Goal: Information Seeking & Learning: Learn about a topic

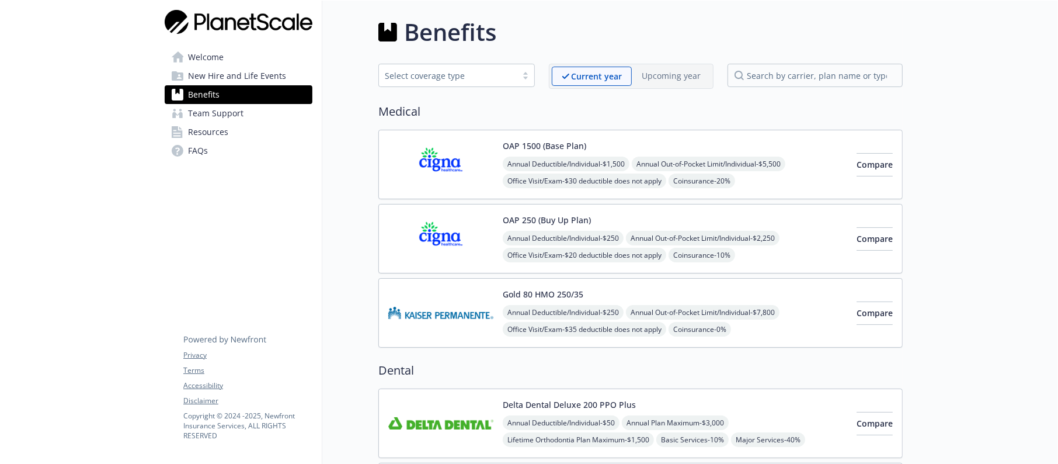
scroll to position [1087, 0]
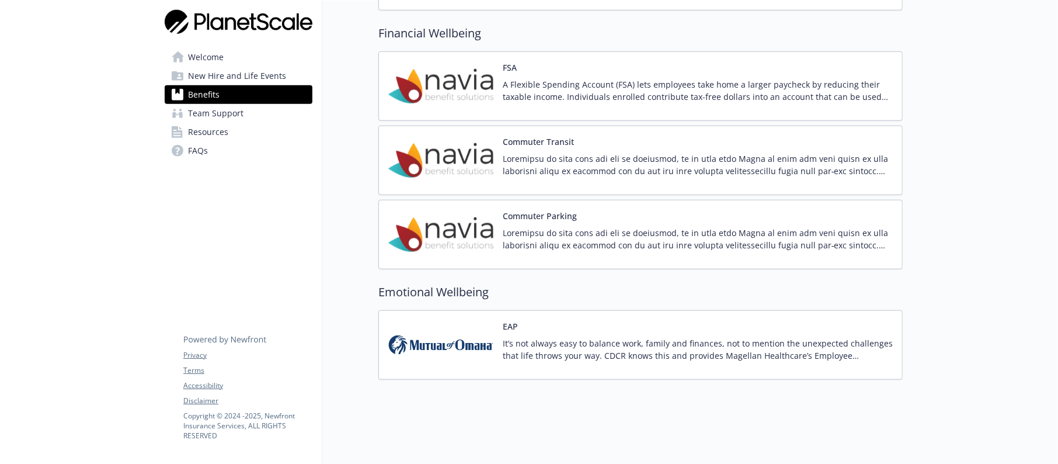
click at [228, 93] on link "Benefits" at bounding box center [239, 94] width 148 height 19
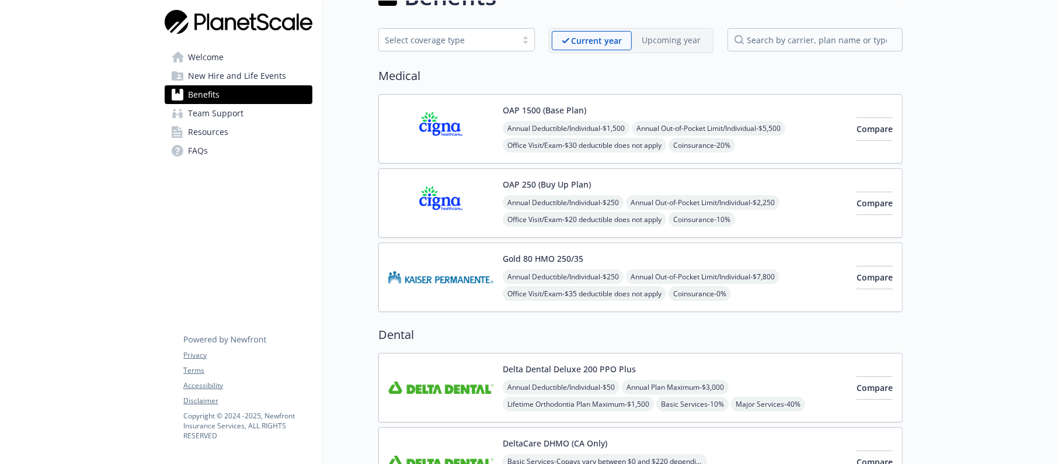
scroll to position [0, 0]
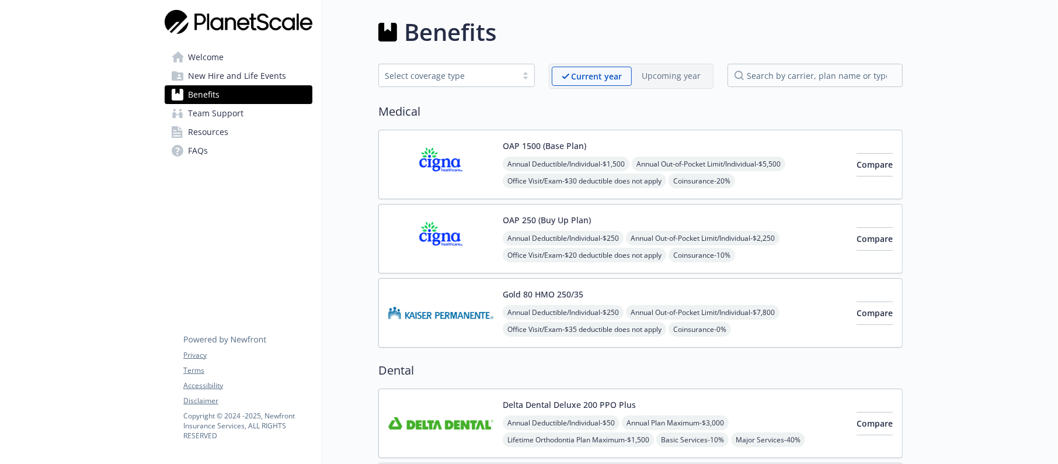
click at [451, 165] on img at bounding box center [440, 165] width 105 height 50
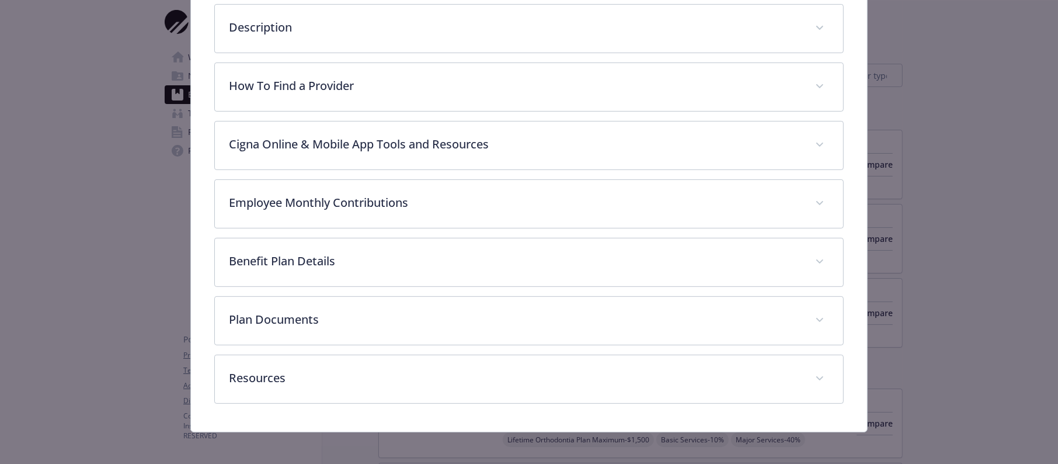
scroll to position [336, 0]
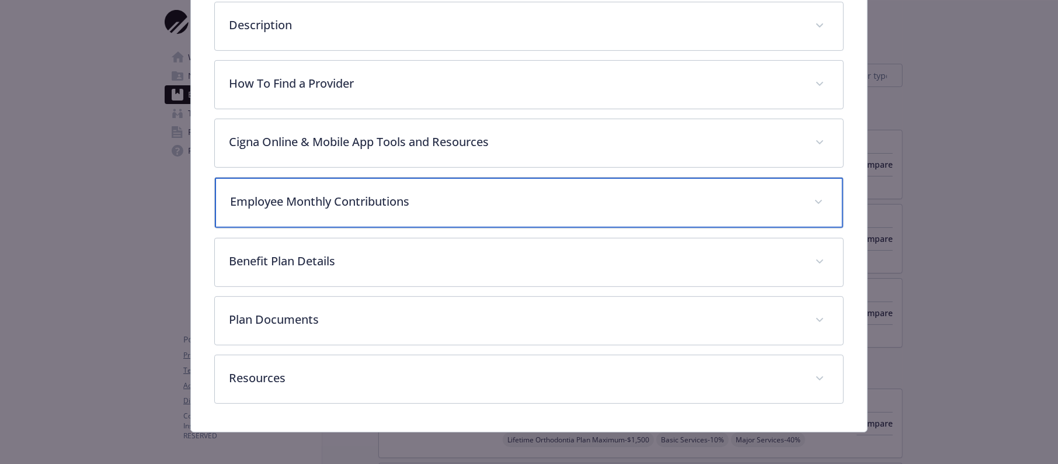
click at [381, 197] on p "Employee Monthly Contributions" at bounding box center [515, 202] width 570 height 18
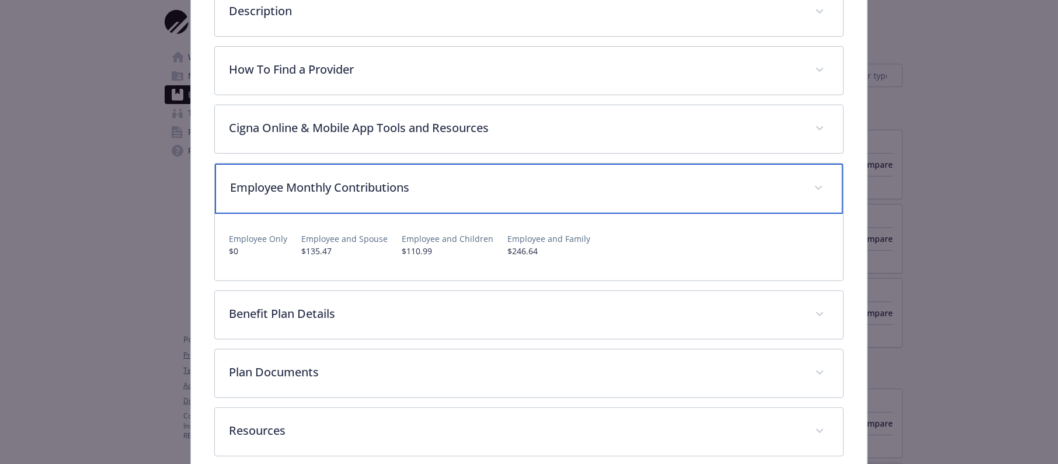
scroll to position [405, 0]
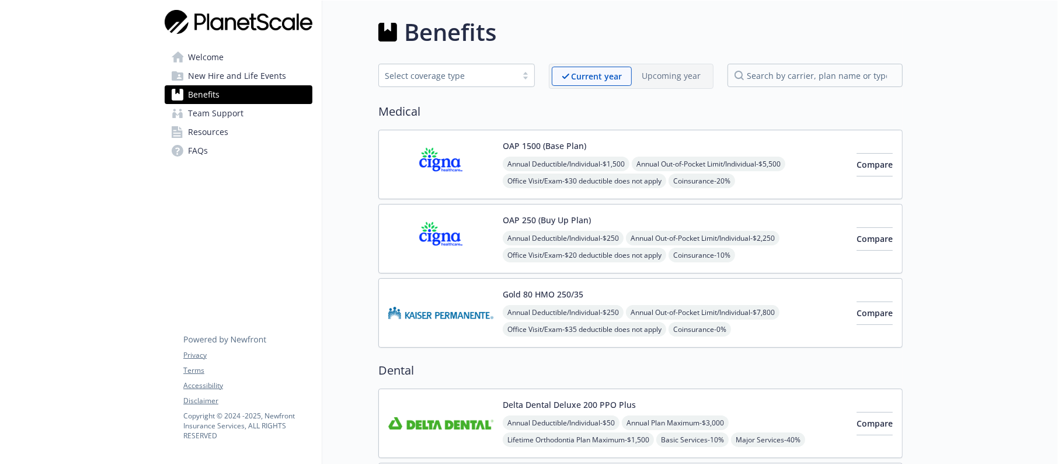
click at [503, 240] on div "Annual Deductible/Individual - $250 Annual Out-of-Pocket Limit/Individual - $2,…" at bounding box center [675, 281] width 344 height 100
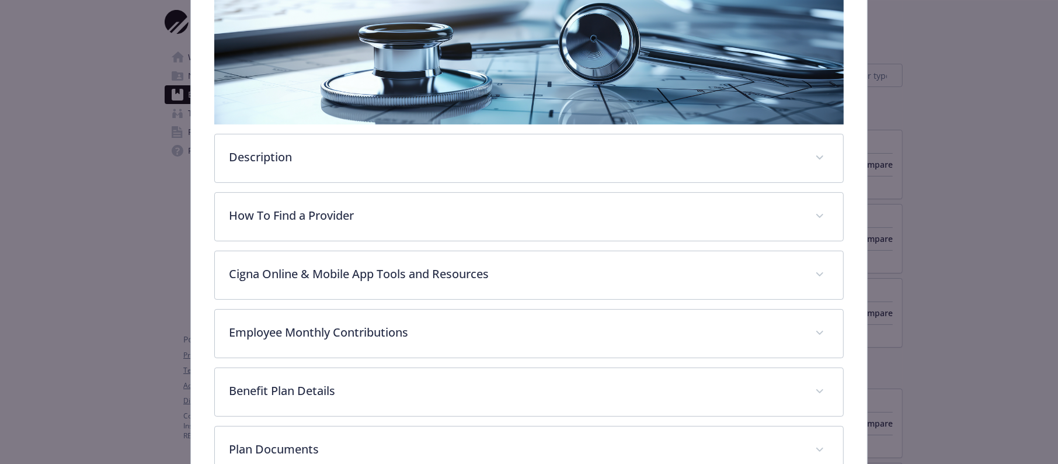
scroll to position [298, 0]
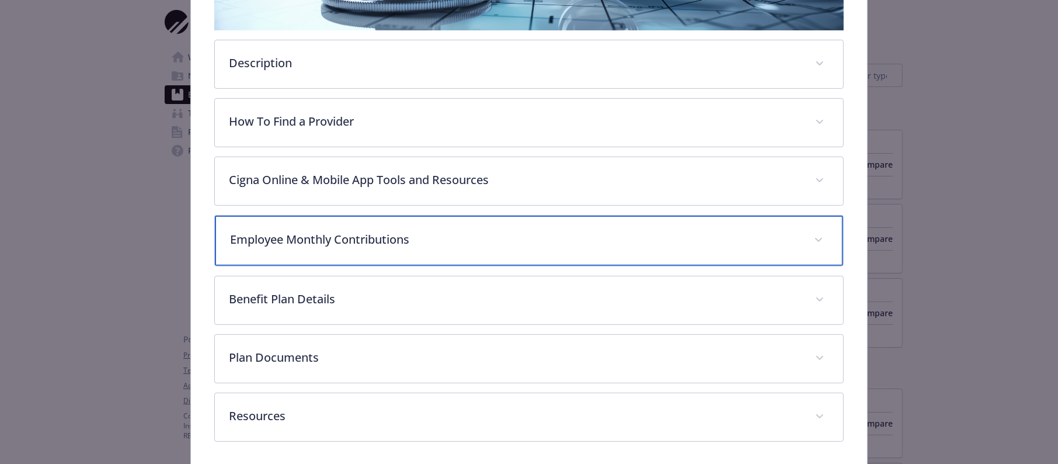
click at [271, 231] on p "Employee Monthly Contributions" at bounding box center [515, 240] width 570 height 18
